Goal: Information Seeking & Learning: Learn about a topic

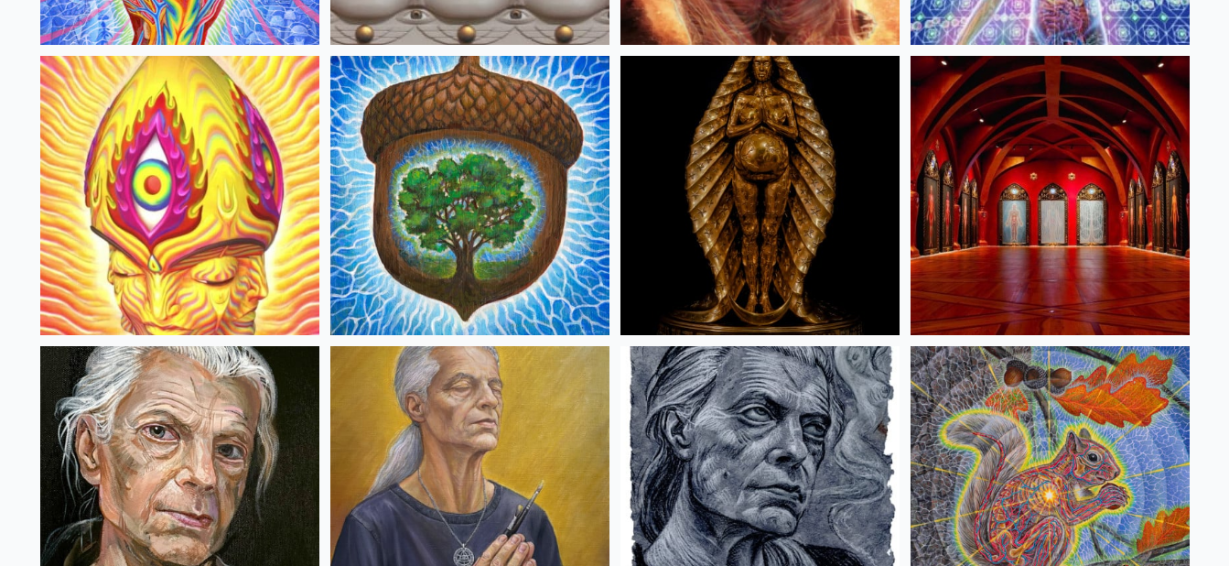
scroll to position [732, 0]
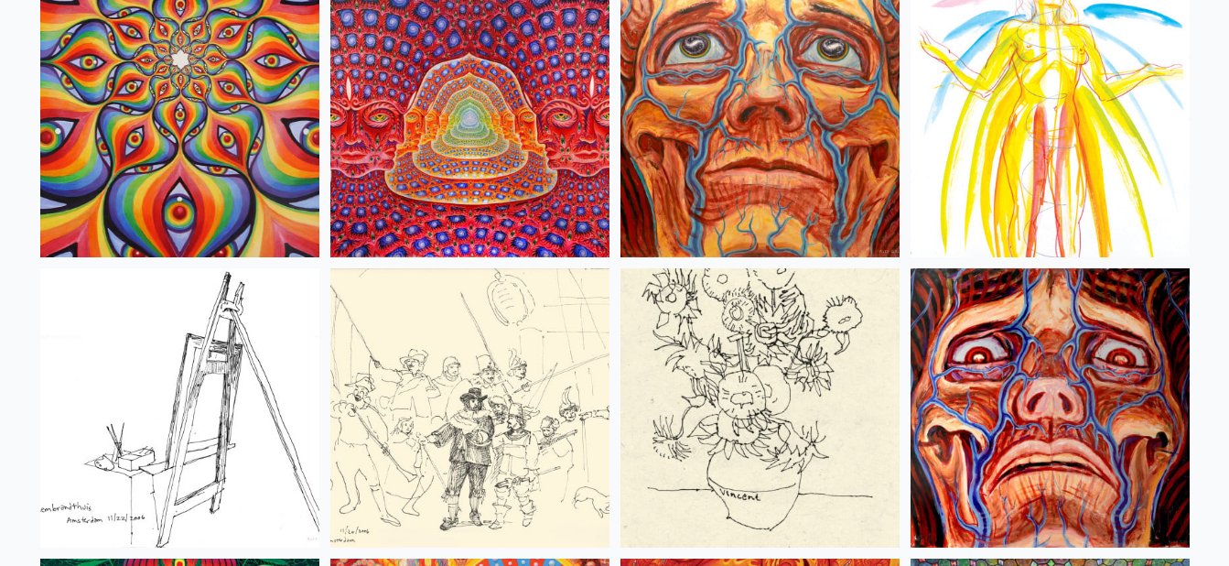
scroll to position [8055, 0]
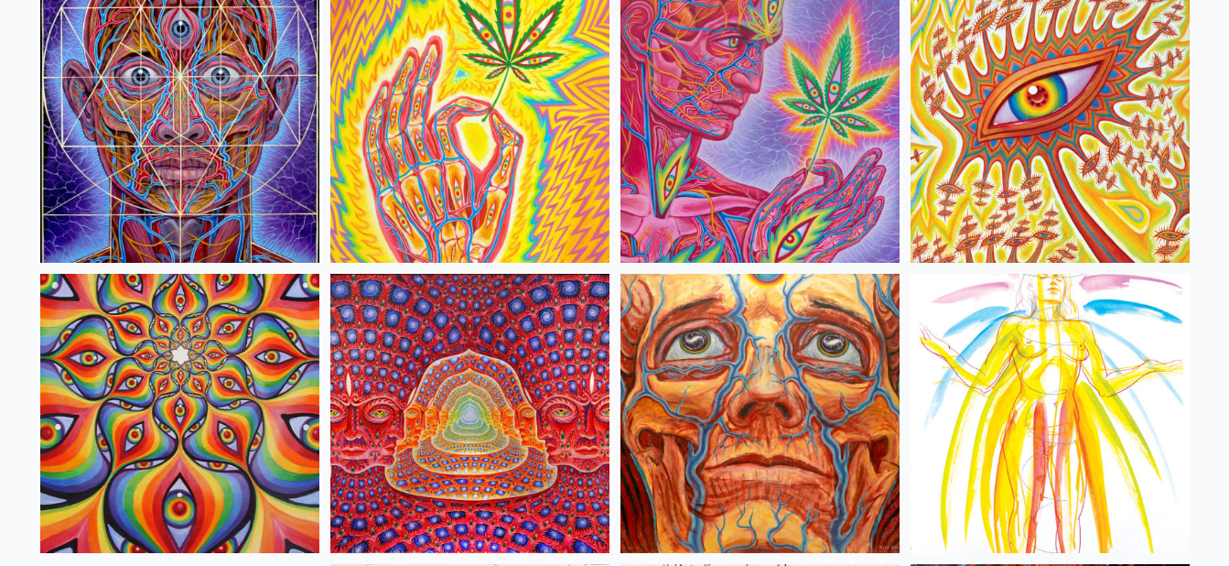
click at [427, 334] on img at bounding box center [469, 413] width 279 height 279
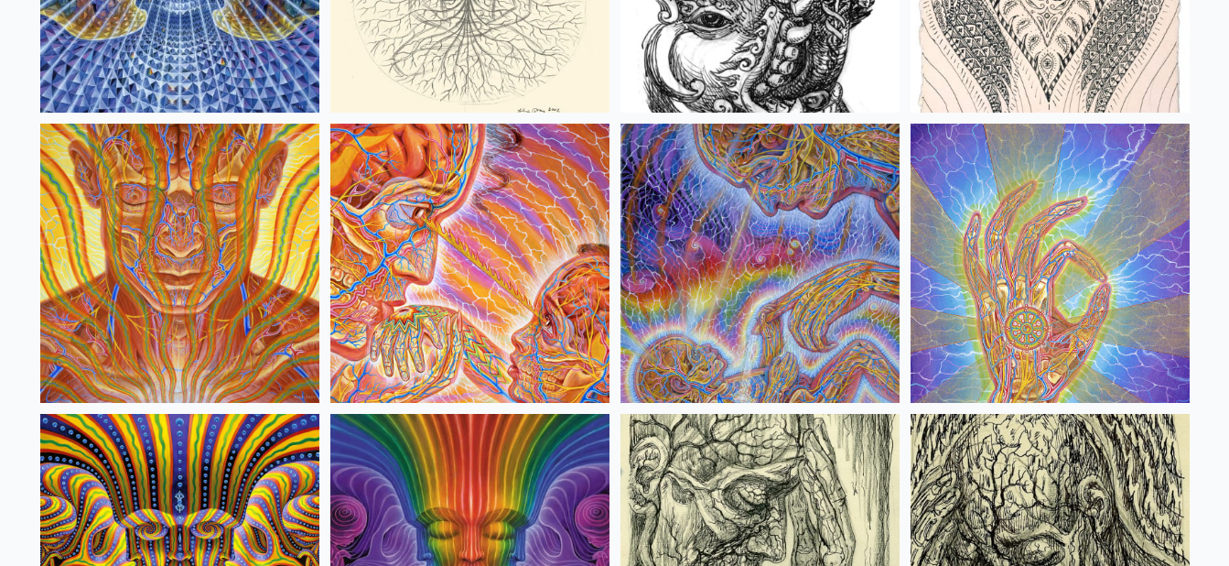
scroll to position [10709, 0]
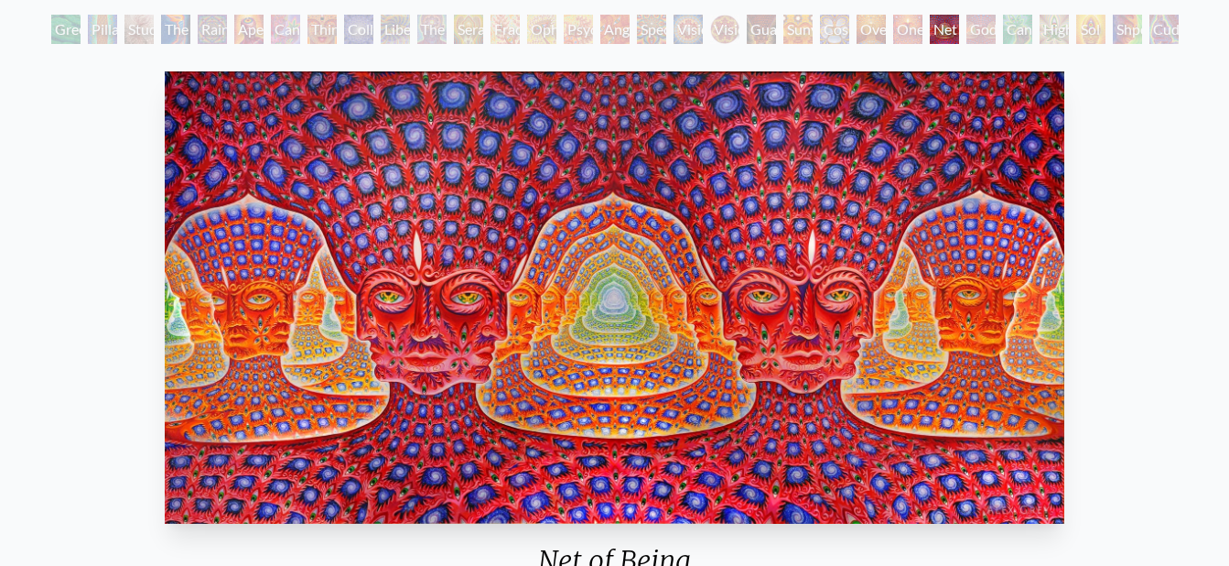
scroll to position [92, 0]
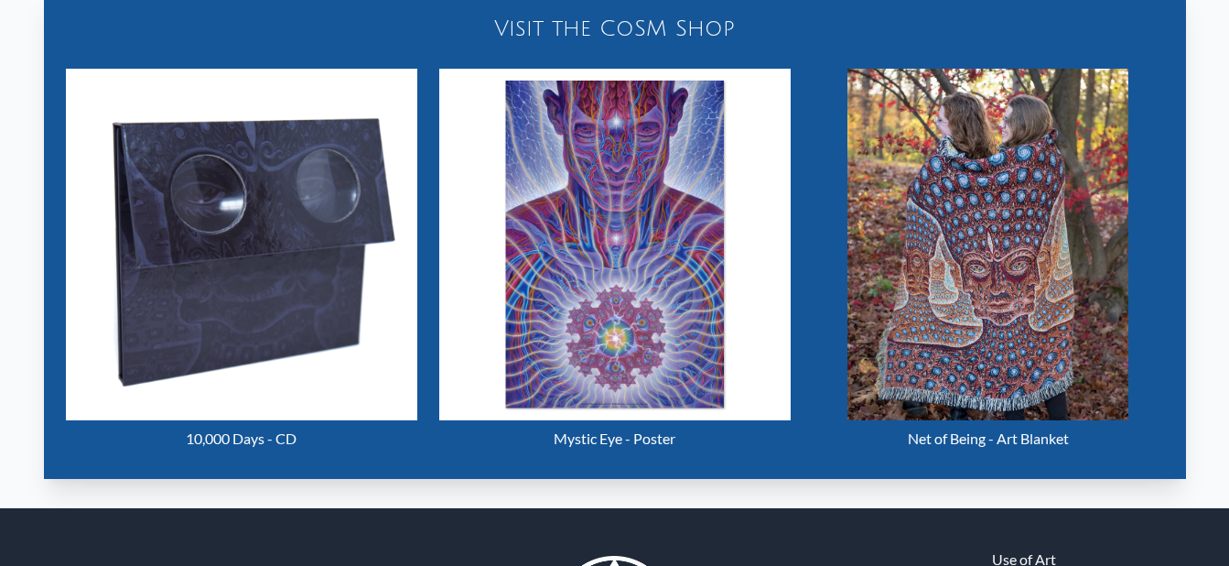
scroll to position [732, 0]
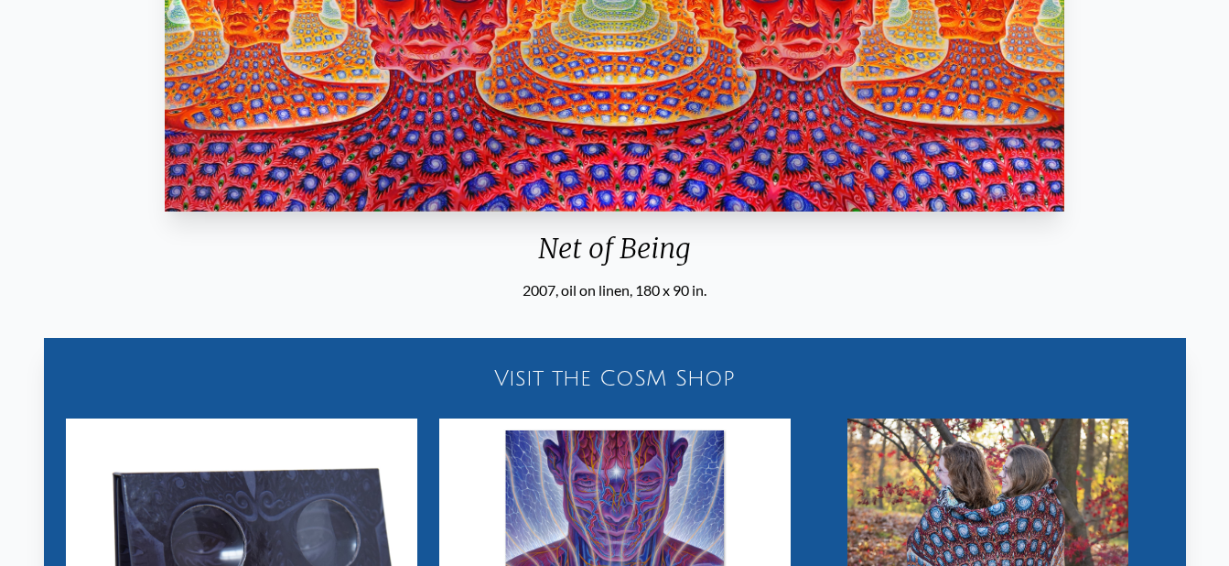
scroll to position [549, 0]
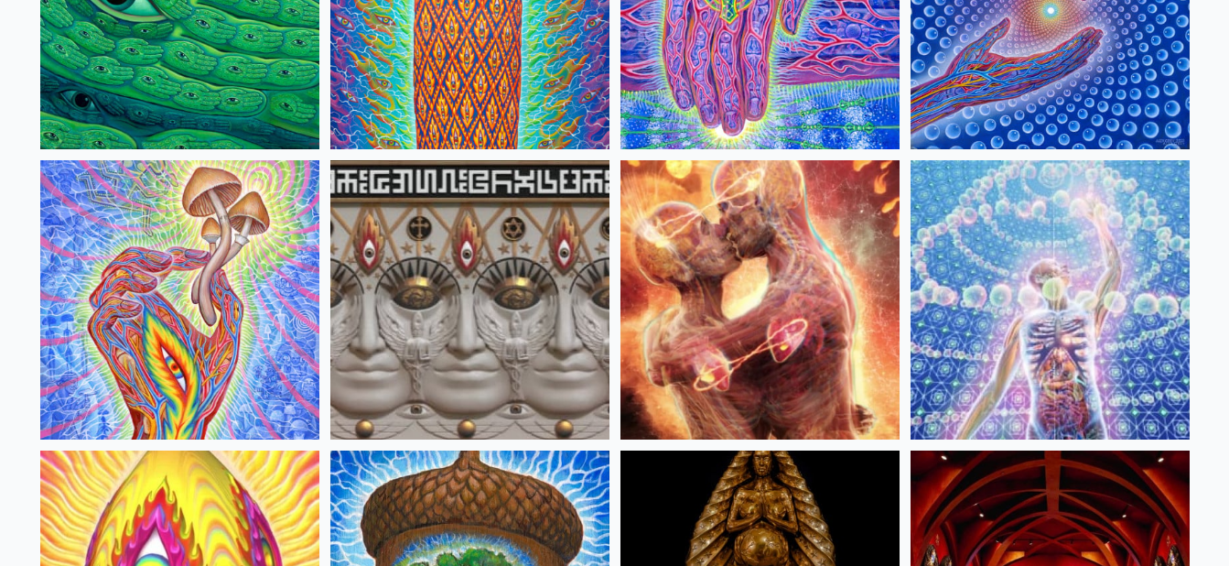
scroll to position [366, 0]
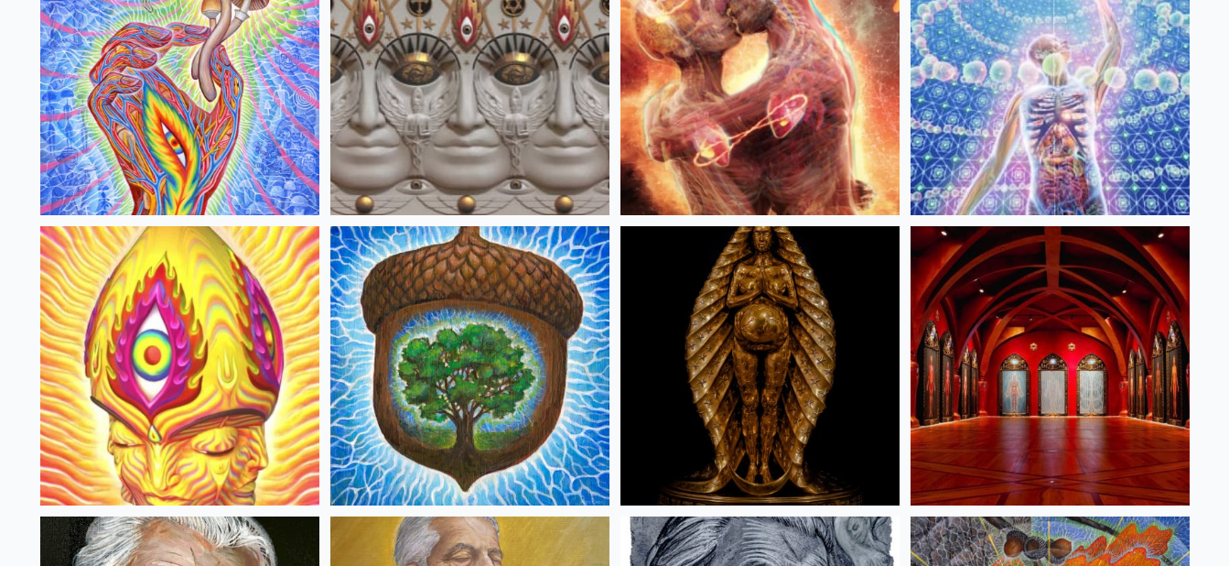
scroll to position [549, 0]
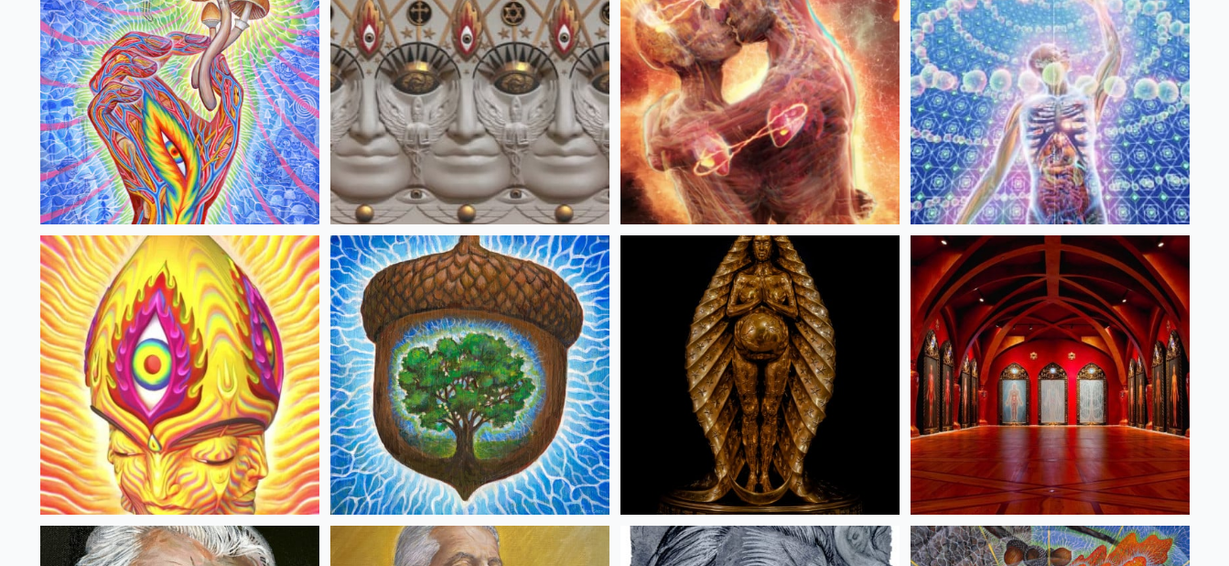
click at [1037, 181] on img at bounding box center [1050, 84] width 279 height 279
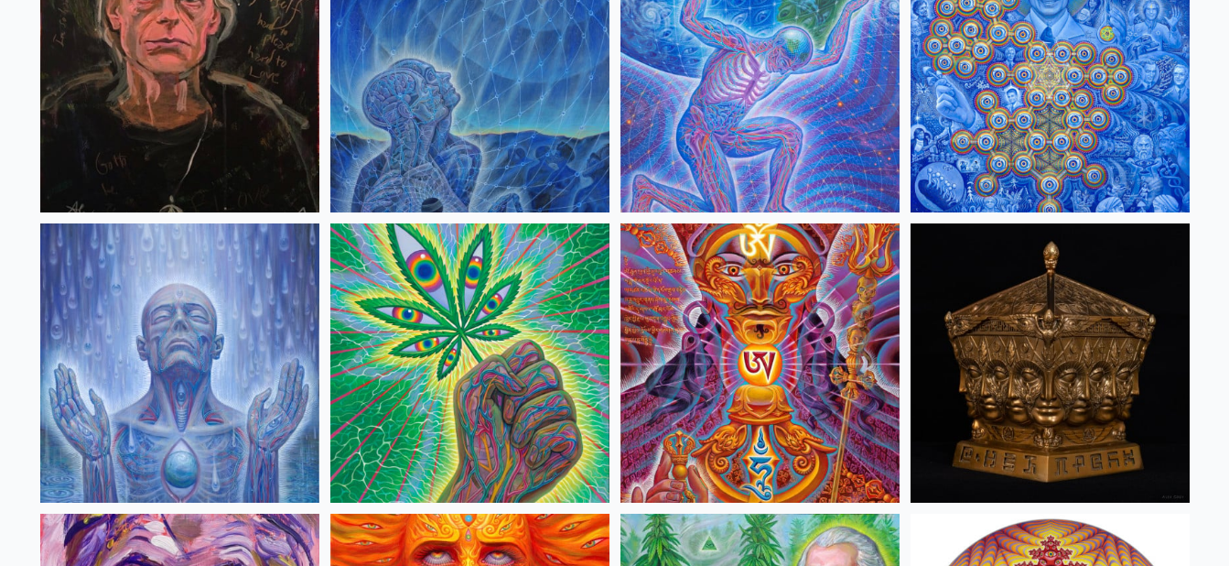
scroll to position [2563, 0]
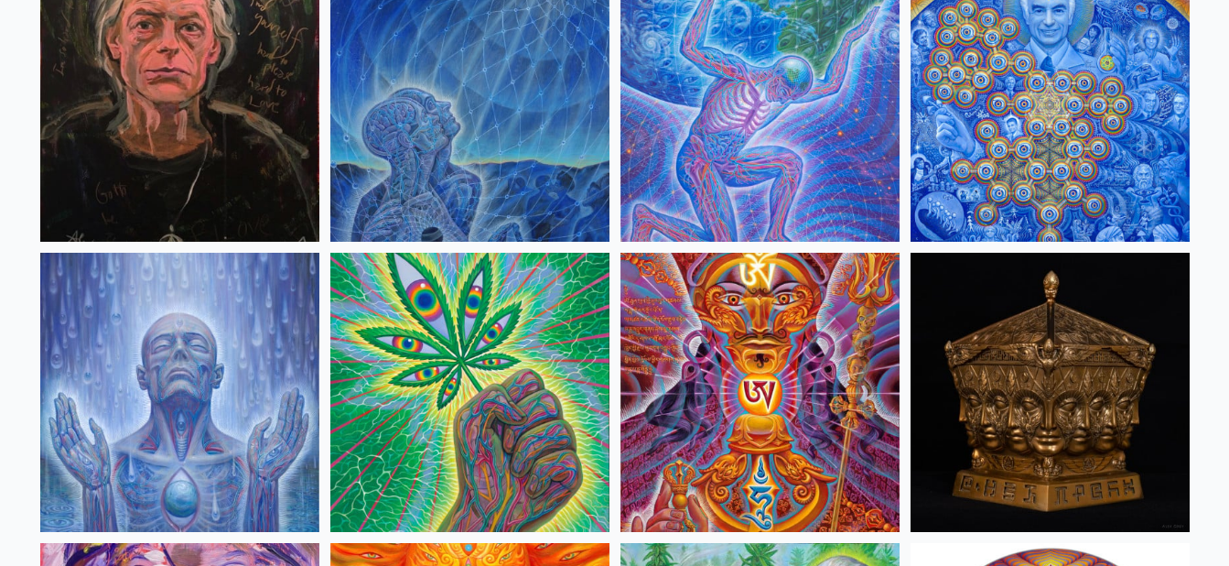
click at [521, 147] on img at bounding box center [469, 101] width 279 height 279
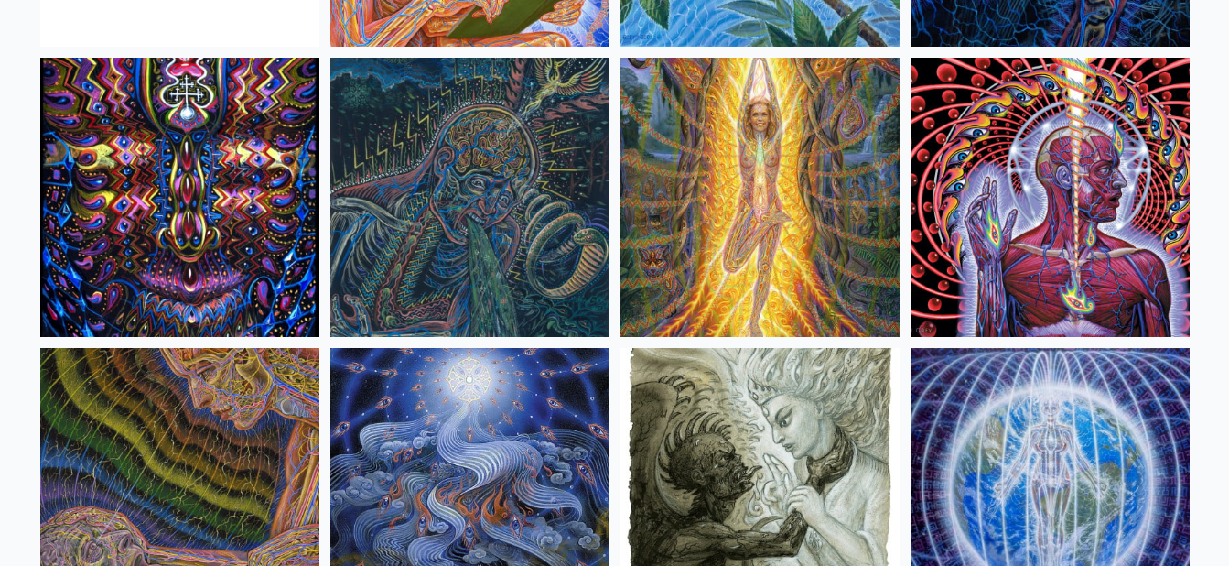
scroll to position [11441, 0]
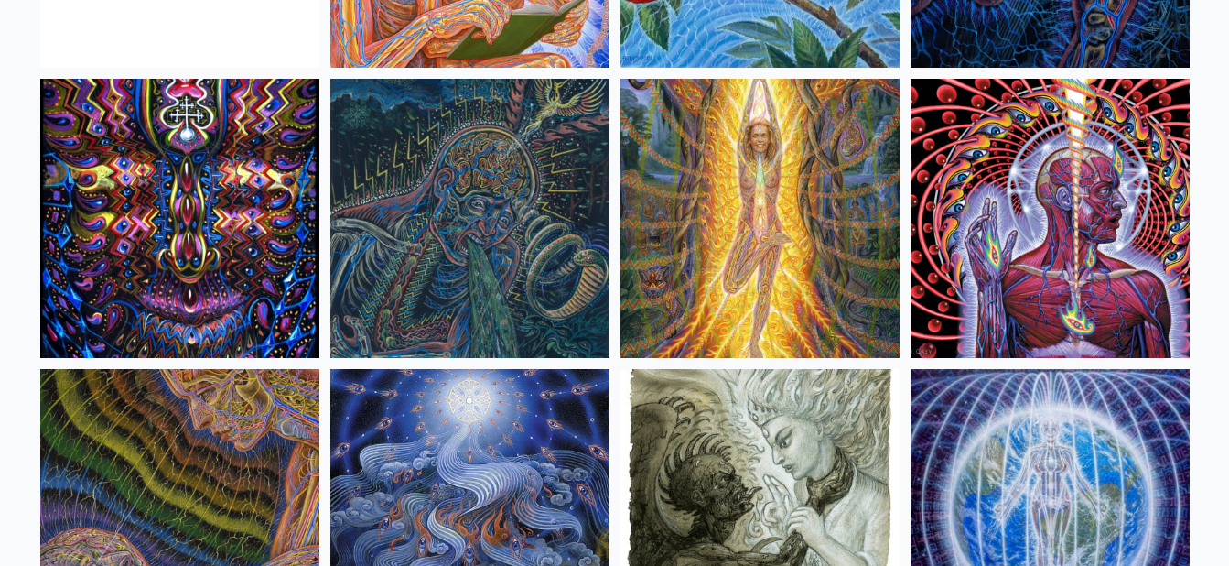
click at [936, 195] on img at bounding box center [1050, 218] width 279 height 279
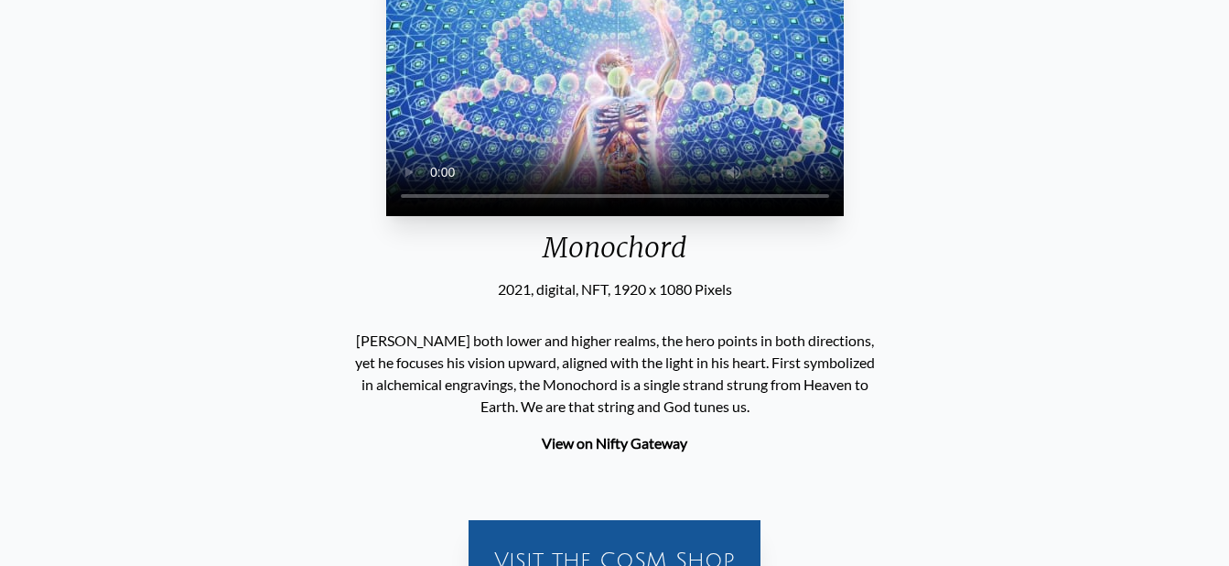
scroll to position [183, 0]
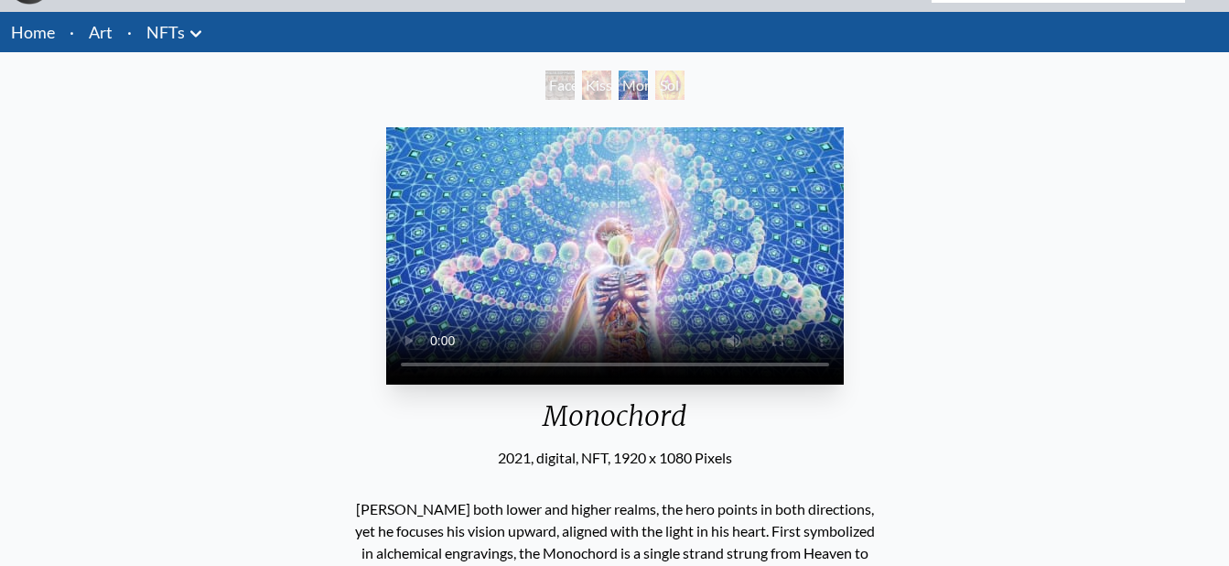
scroll to position [92, 0]
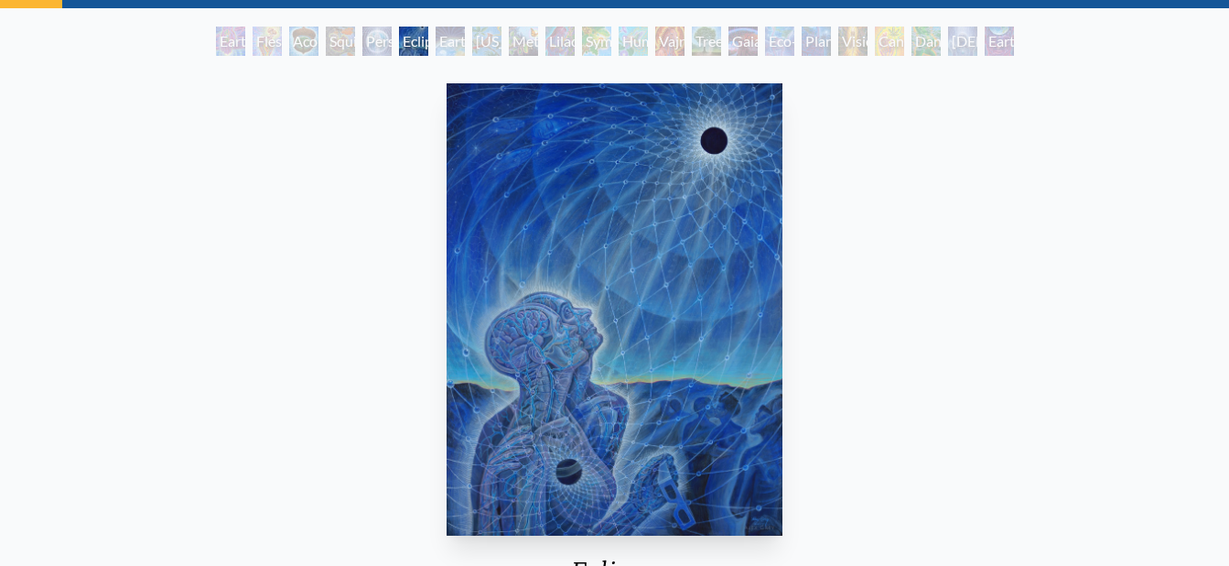
scroll to position [92, 0]
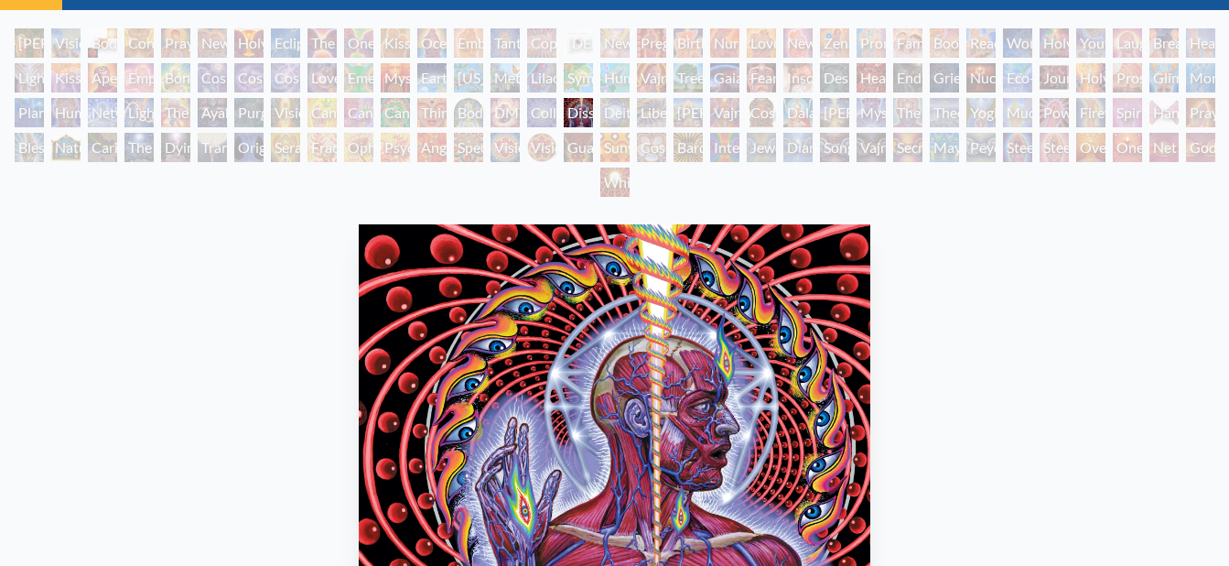
scroll to position [57, 0]
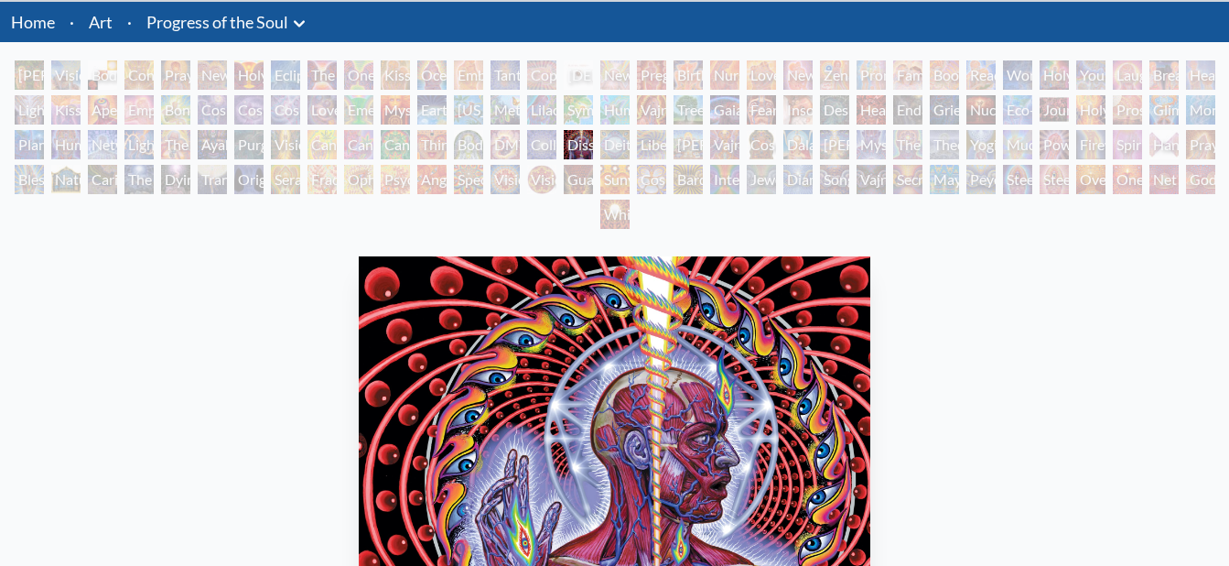
click at [622, 171] on div "Sunyata" at bounding box center [614, 179] width 29 height 29
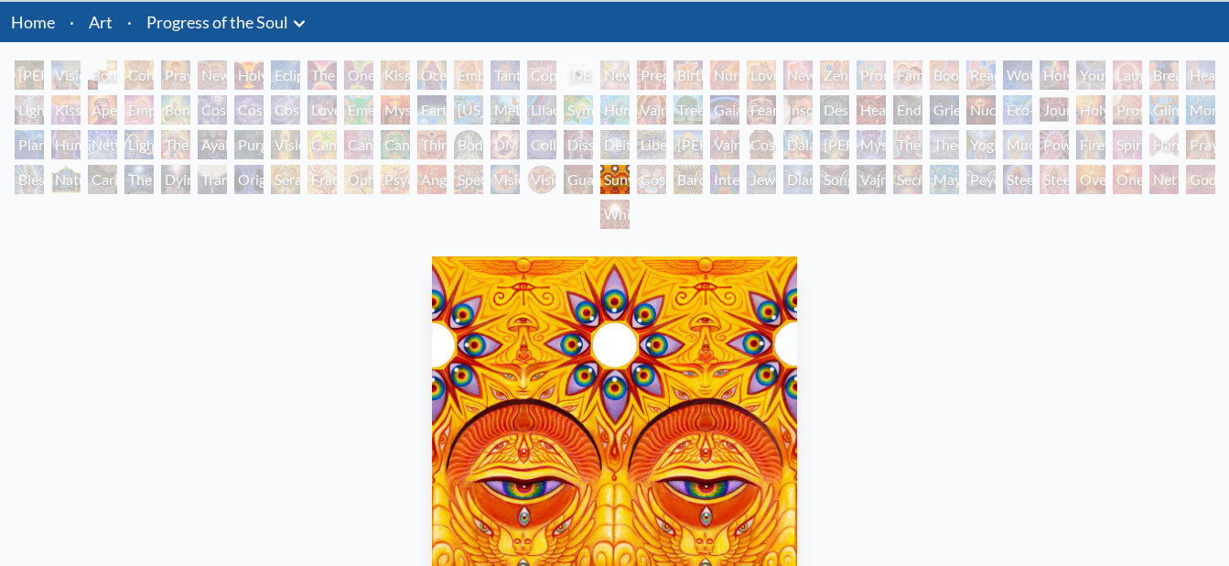
click at [580, 141] on div "Dissectional Art for Tool's Lateralus CD" at bounding box center [578, 144] width 29 height 29
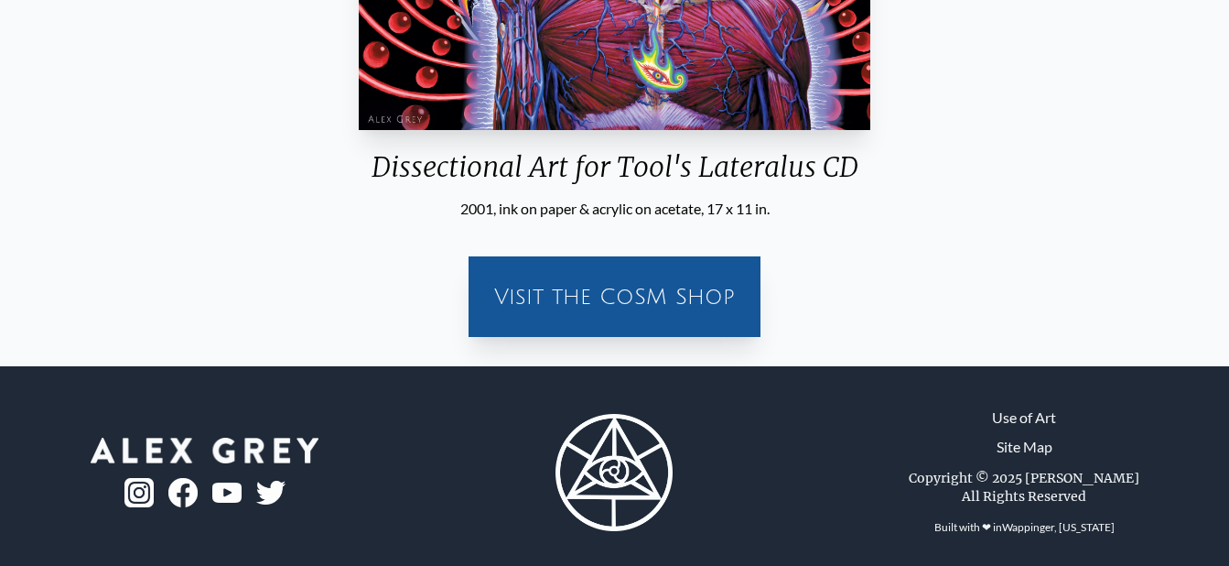
scroll to position [648, 0]
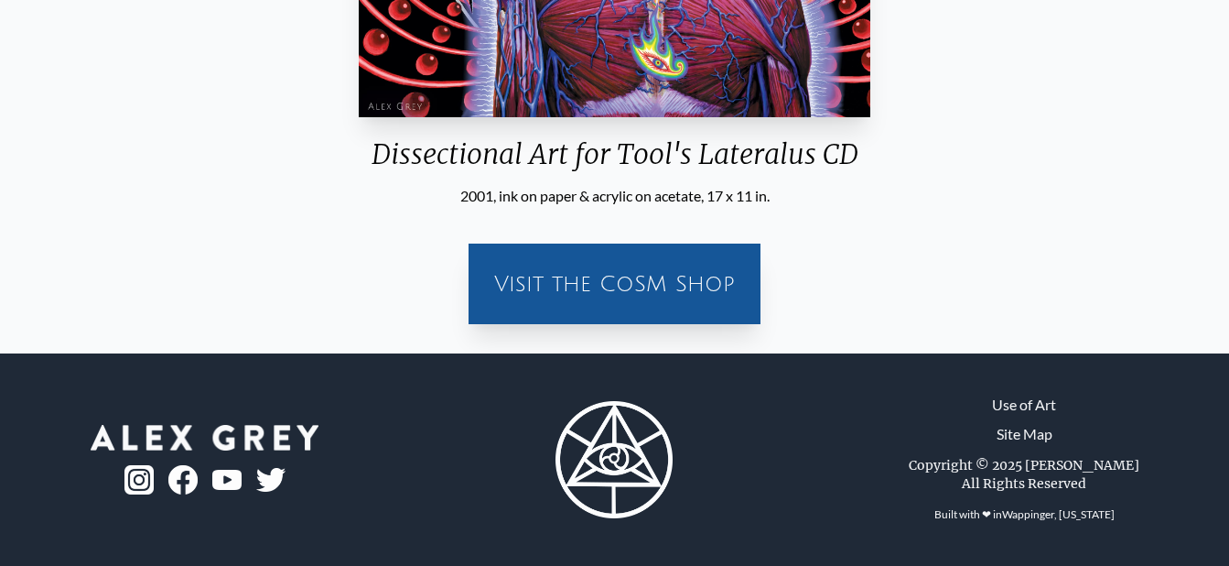
click at [580, 308] on div "Visit the CoSM Shop" at bounding box center [615, 283] width 270 height 59
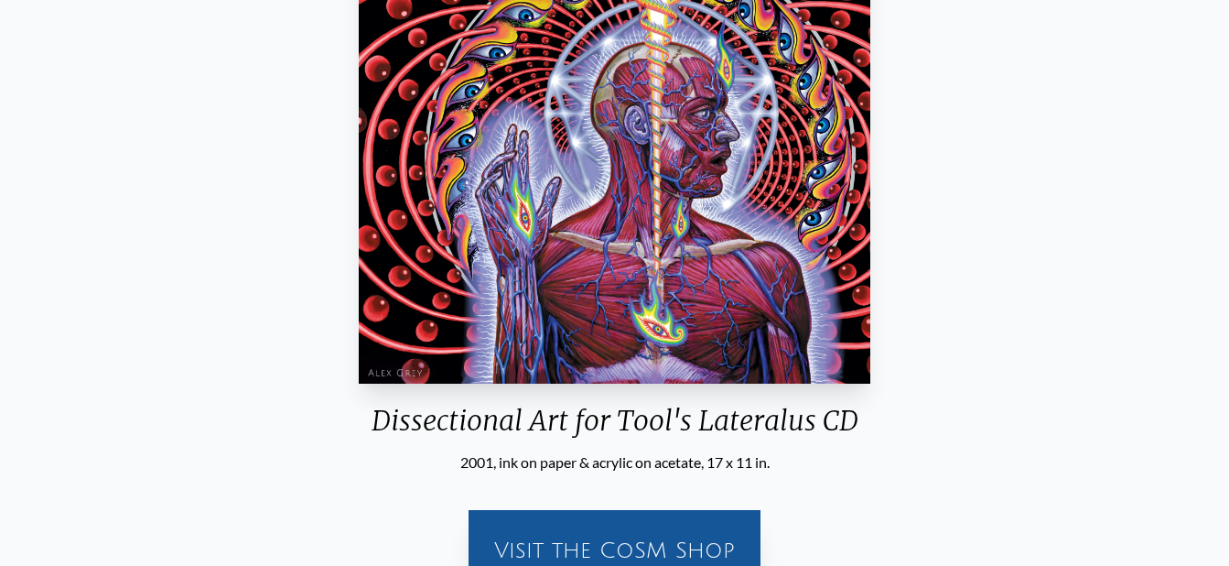
scroll to position [282, 0]
